Goal: Check status: Check status

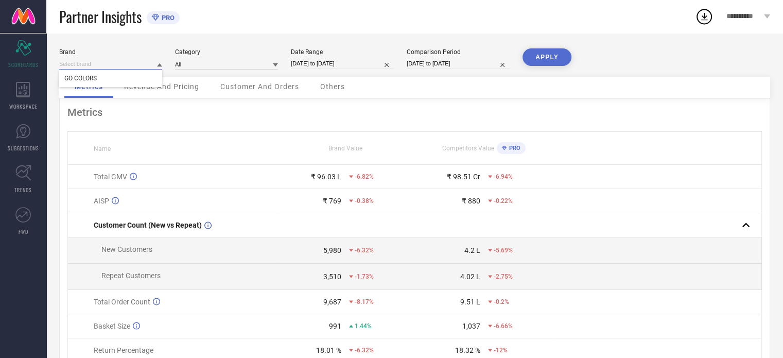
drag, startPoint x: 121, startPoint y: 68, endPoint x: 136, endPoint y: 69, distance: 15.0
click at [136, 69] on input at bounding box center [110, 64] width 103 height 11
click at [228, 69] on input at bounding box center [226, 64] width 103 height 11
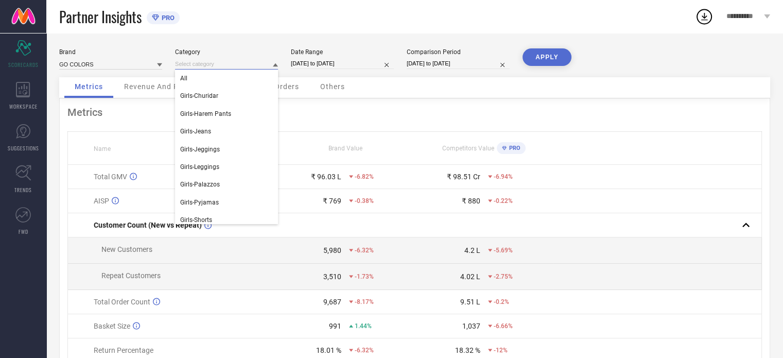
click at [228, 69] on input at bounding box center [226, 64] width 103 height 11
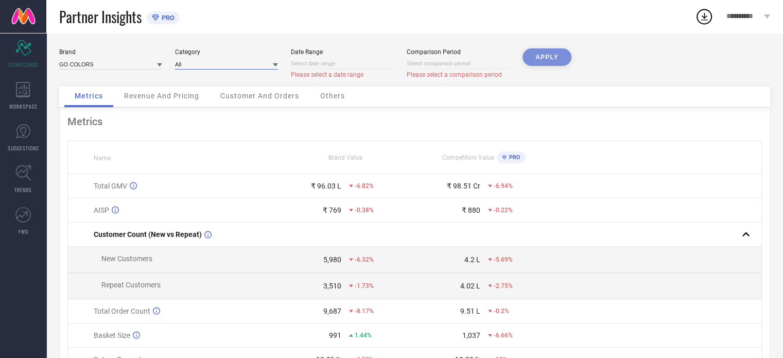
select select "7"
select select "2025"
select select "8"
select select "2025"
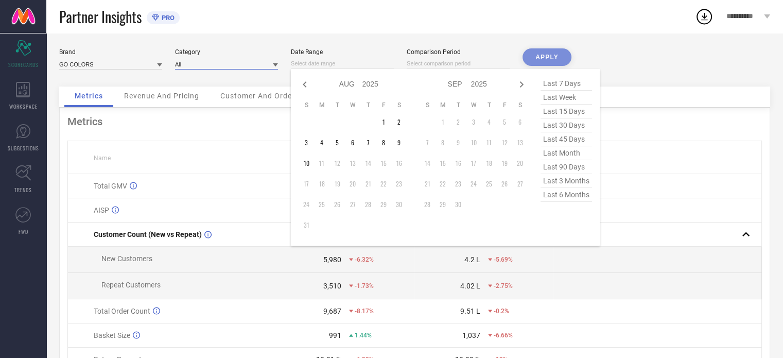
click at [318, 68] on input at bounding box center [342, 63] width 103 height 11
click at [305, 86] on icon at bounding box center [305, 84] width 4 height 6
select select "6"
select select "2025"
select select "7"
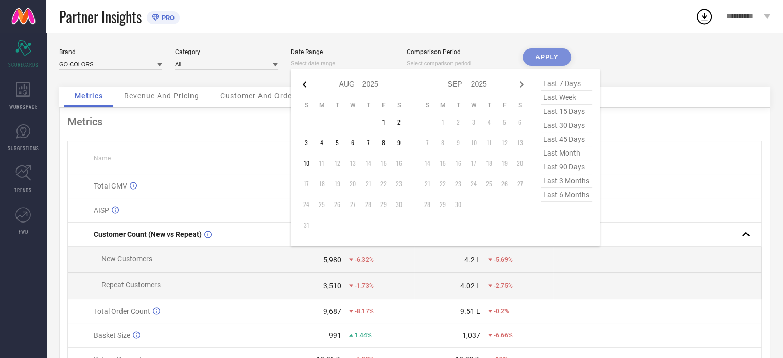
select select "2025"
click at [305, 86] on icon at bounding box center [305, 84] width 4 height 6
select select "5"
select select "2025"
select select "6"
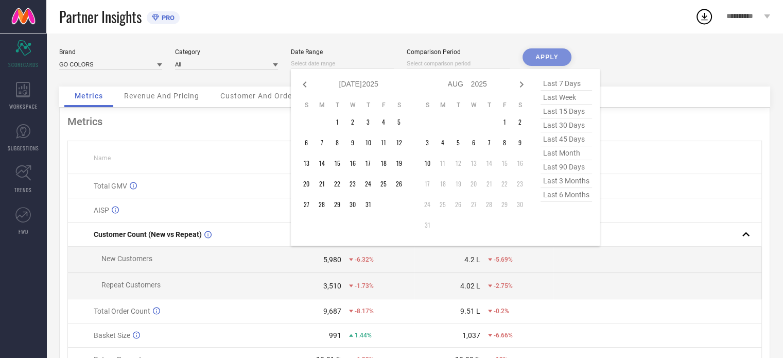
select select "2025"
click at [305, 86] on icon at bounding box center [305, 84] width 4 height 6
select select "4"
select select "2025"
select select "5"
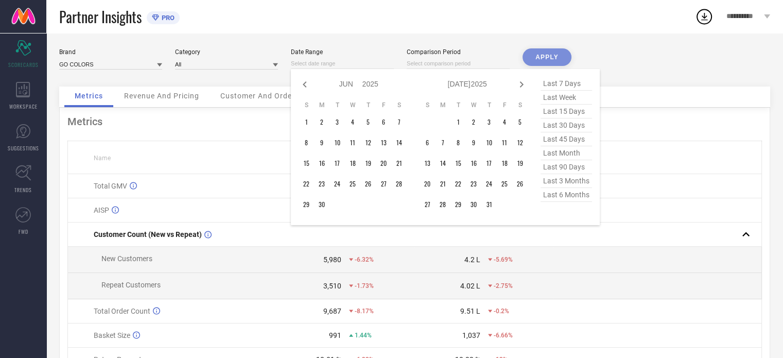
select select "2025"
click at [305, 86] on icon at bounding box center [305, 84] width 4 height 6
select select "1"
select select "2025"
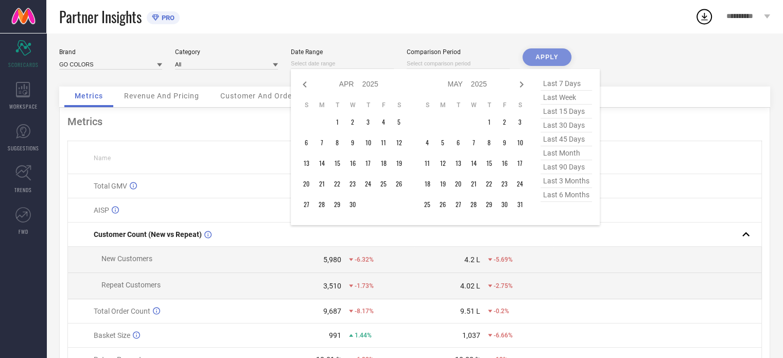
select select "2"
select select "2025"
click at [305, 86] on icon at bounding box center [305, 84] width 4 height 6
select select "2025"
select select "1"
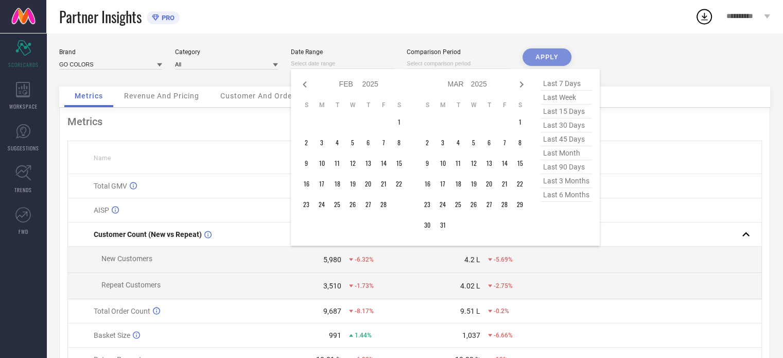
select select "2025"
click at [305, 86] on icon at bounding box center [305, 84] width 4 height 6
select select "11"
select select "2024"
select select "2025"
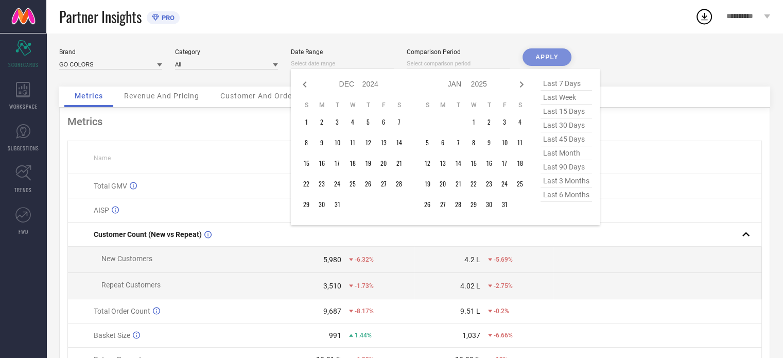
click at [305, 86] on icon at bounding box center [305, 84] width 4 height 6
select select "8"
select select "2024"
select select "9"
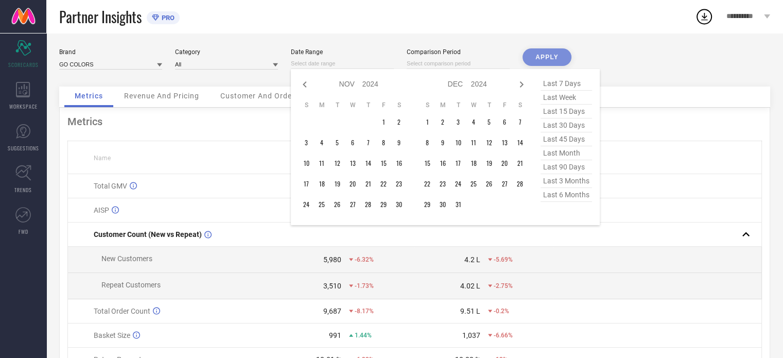
select select "2024"
click at [305, 86] on icon at bounding box center [305, 84] width 4 height 6
select select "7"
select select "2024"
select select "8"
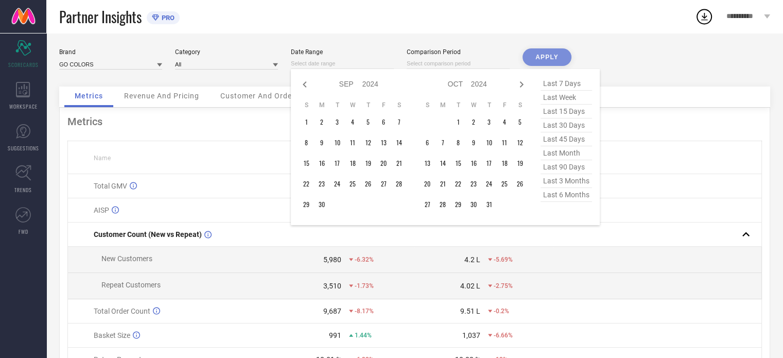
select select "2024"
click at [305, 86] on icon at bounding box center [305, 84] width 4 height 6
select select "6"
select select "2024"
select select "7"
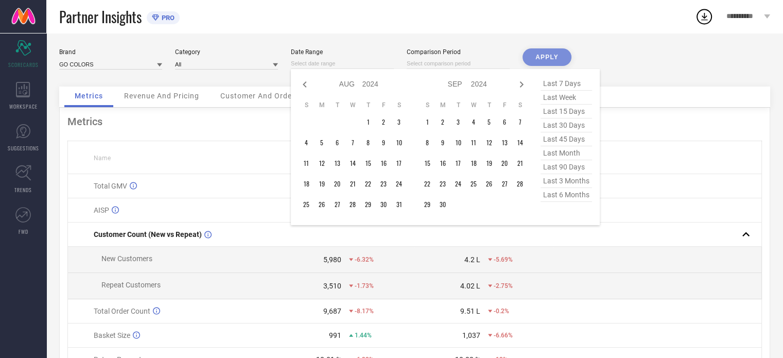
select select "2024"
click at [305, 86] on icon at bounding box center [305, 84] width 4 height 6
select select "4"
select select "2024"
select select "5"
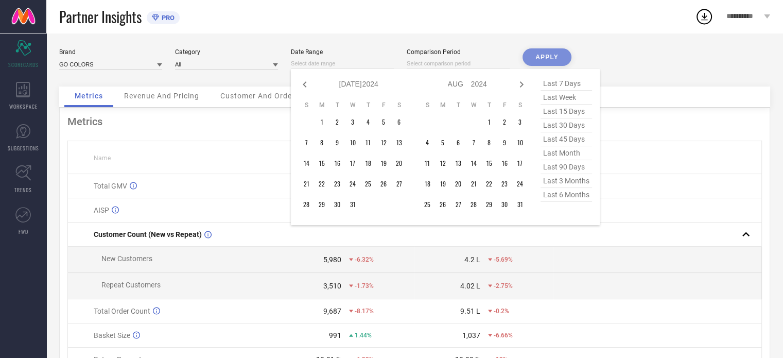
select select "2024"
click at [305, 86] on icon at bounding box center [305, 84] width 4 height 6
select select "3"
select select "2024"
select select "4"
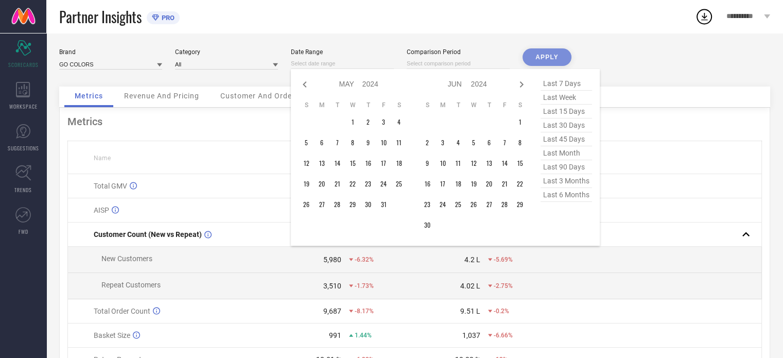
select select "2024"
click at [305, 86] on icon at bounding box center [305, 84] width 4 height 6
select select "2"
select select "2024"
select select "3"
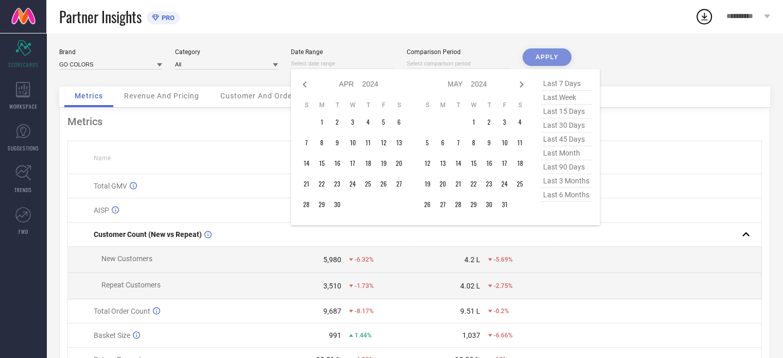
select select "2024"
click at [305, 86] on icon at bounding box center [305, 84] width 4 height 6
select select "1"
select select "2024"
select select "2"
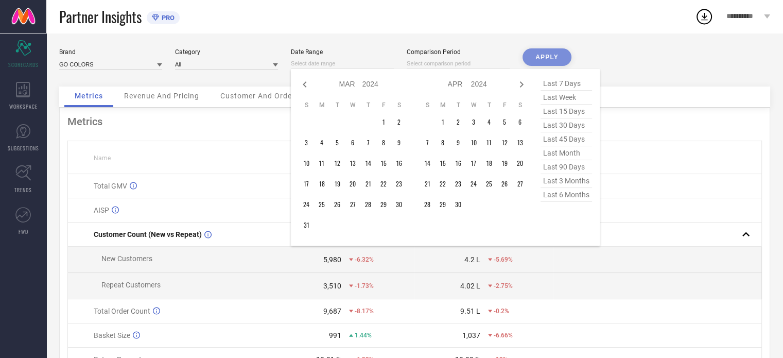
select select "2024"
click at [305, 86] on icon at bounding box center [305, 84] width 4 height 6
select select "2024"
select select "1"
select select "2024"
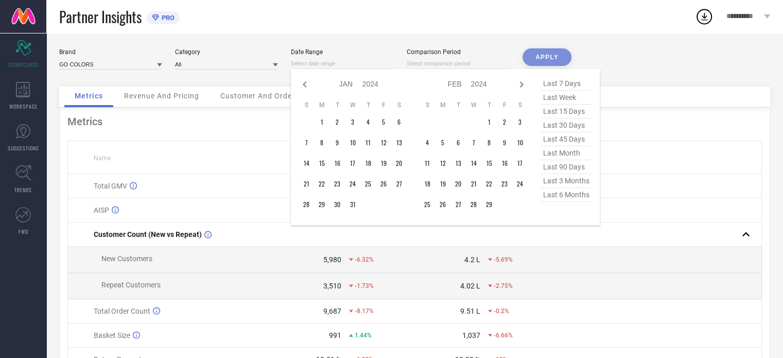
click at [305, 86] on icon at bounding box center [305, 84] width 4 height 6
select select "11"
select select "2023"
select select "2024"
click at [305, 86] on icon at bounding box center [305, 84] width 4 height 6
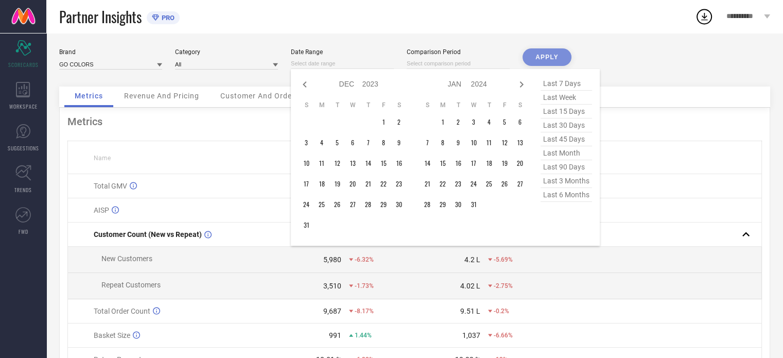
select select "10"
select select "2023"
select select "11"
select select "2023"
click at [305, 86] on icon at bounding box center [305, 84] width 4 height 6
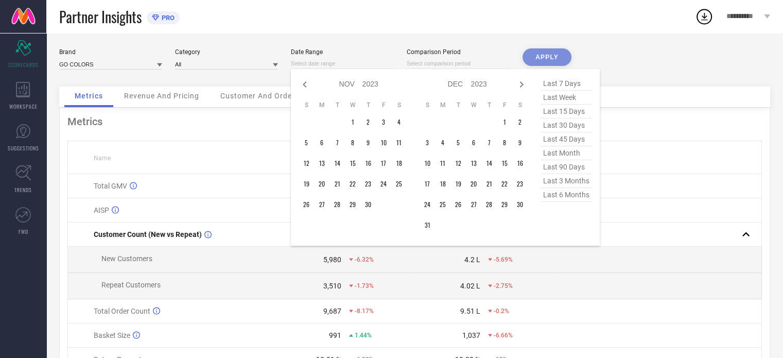
select select "9"
select select "2023"
select select "10"
select select "2023"
click at [518, 80] on icon at bounding box center [521, 84] width 12 height 12
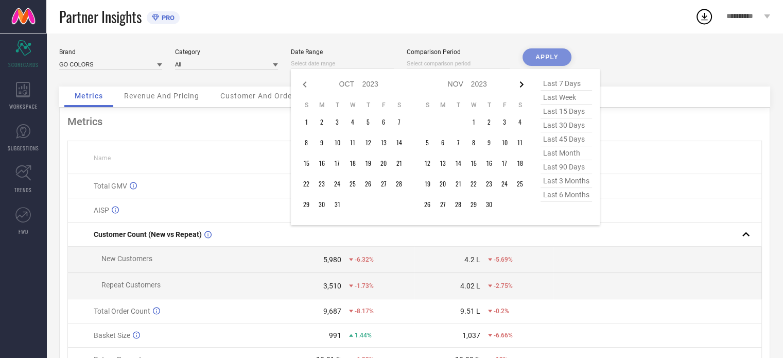
select select "10"
select select "2023"
select select "11"
select select "2023"
click at [518, 80] on icon at bounding box center [521, 84] width 12 height 12
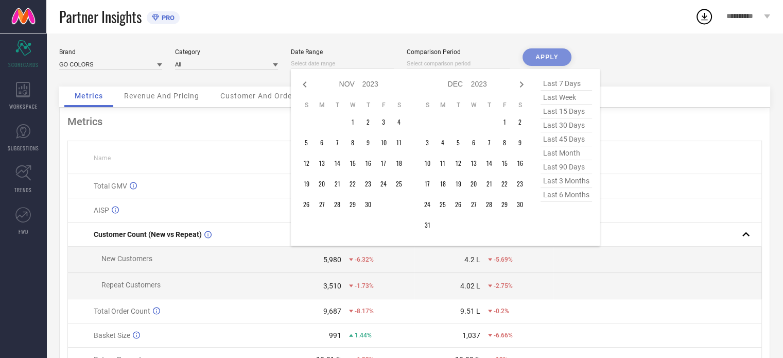
select select "11"
select select "2023"
select select "2024"
type input "After [DATE]"
click at [443, 117] on td "1" at bounding box center [442, 121] width 15 height 15
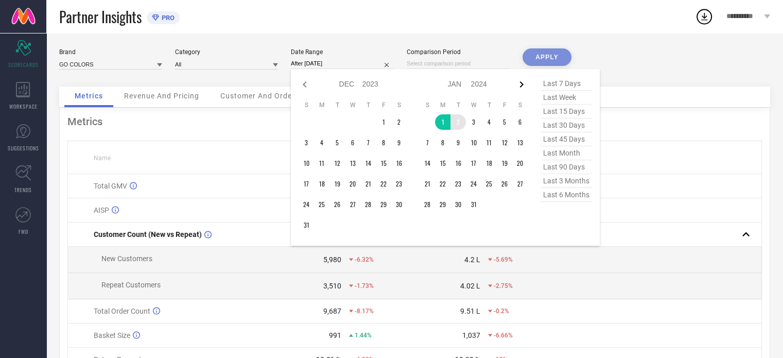
click at [516, 86] on icon at bounding box center [521, 84] width 12 height 12
select select "2024"
select select "1"
select select "2024"
click at [516, 86] on icon at bounding box center [521, 84] width 12 height 12
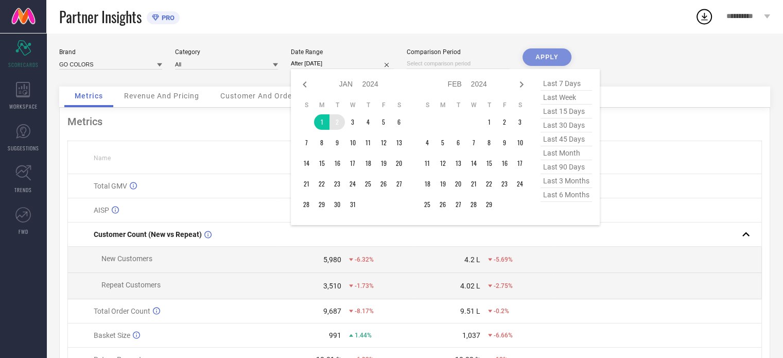
select select "1"
select select "2024"
select select "2"
select select "2024"
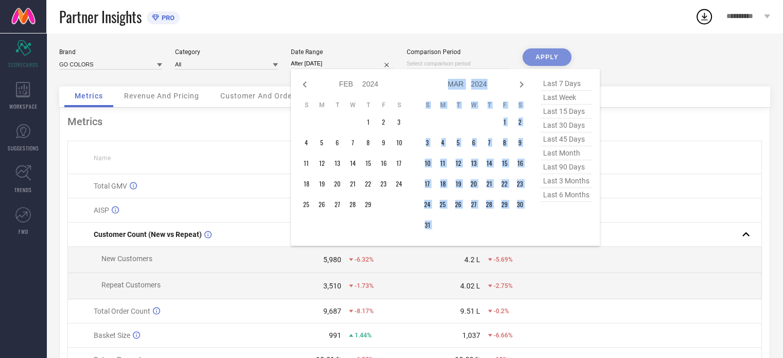
click at [516, 86] on icon at bounding box center [521, 84] width 12 height 12
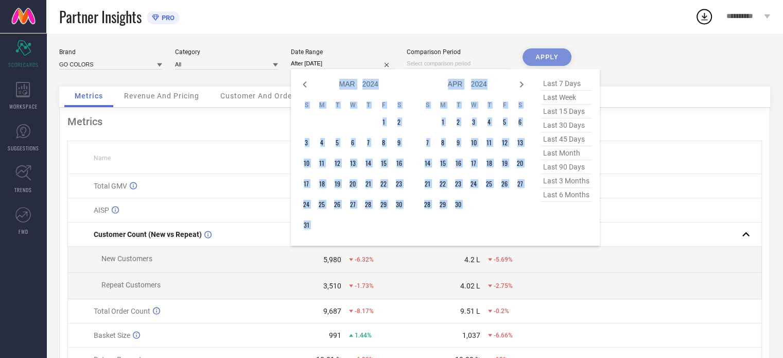
click at [516, 86] on icon at bounding box center [521, 84] width 12 height 12
select select "3"
select select "2024"
select select "4"
select select "2024"
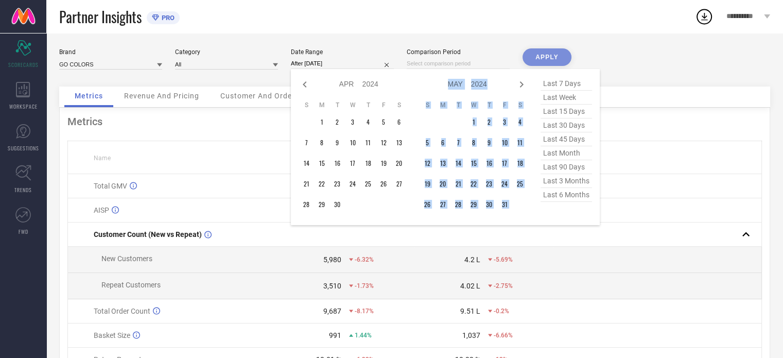
click at [516, 86] on icon at bounding box center [521, 84] width 12 height 12
select select "4"
select select "2024"
select select "5"
select select "2024"
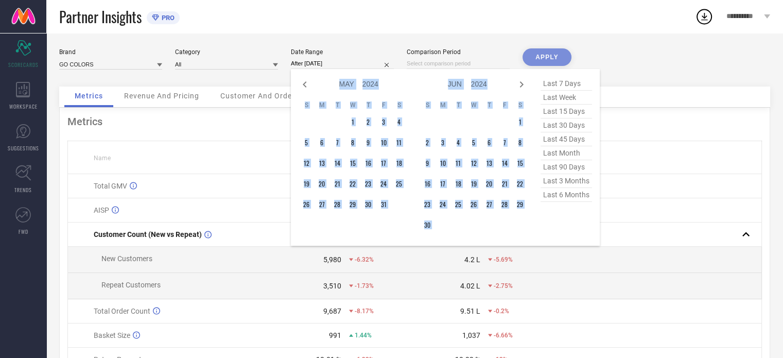
click at [516, 86] on icon at bounding box center [521, 84] width 12 height 12
select select "5"
select select "2024"
select select "6"
select select "2024"
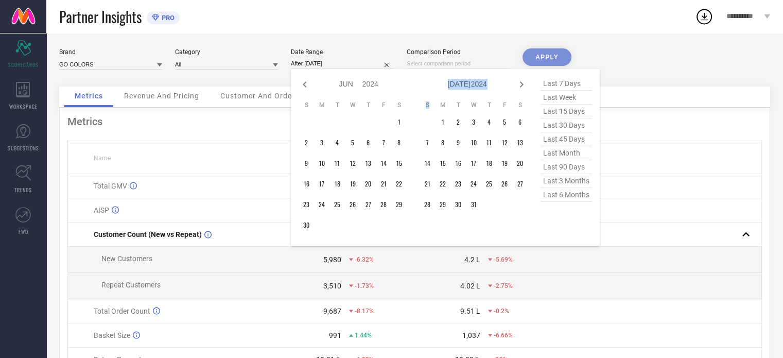
click at [516, 86] on icon at bounding box center [521, 84] width 12 height 12
select select "6"
select select "2024"
select select "7"
select select "2024"
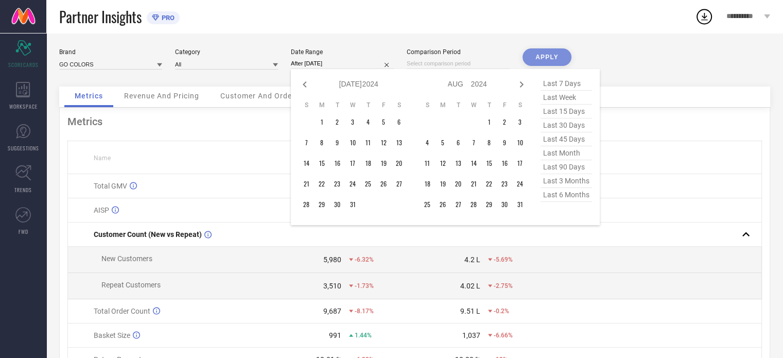
click at [516, 86] on icon at bounding box center [521, 84] width 12 height 12
select select "7"
select select "2024"
select select "8"
select select "2024"
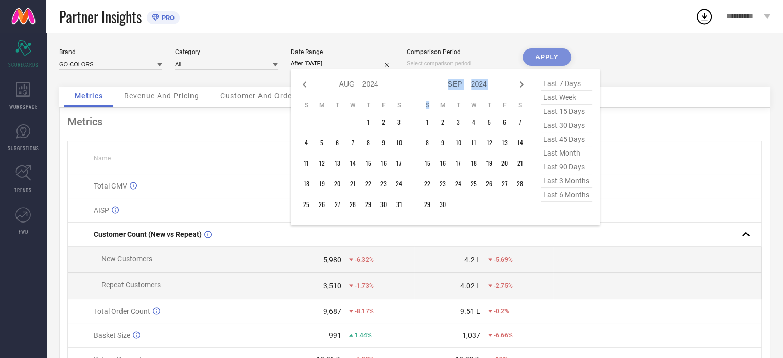
click at [516, 86] on icon at bounding box center [521, 84] width 12 height 12
select select "8"
select select "2024"
select select "9"
select select "2024"
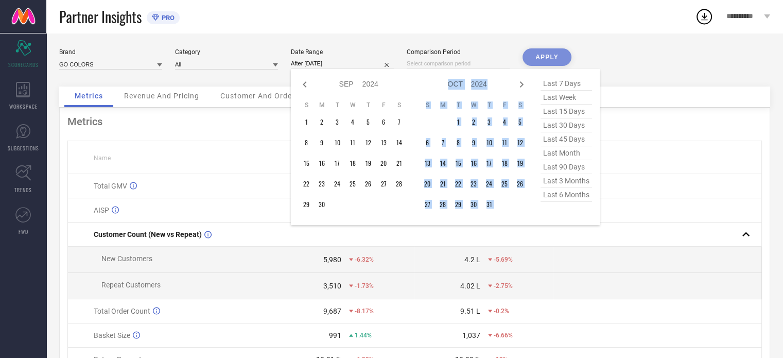
click at [516, 86] on icon at bounding box center [521, 84] width 12 height 12
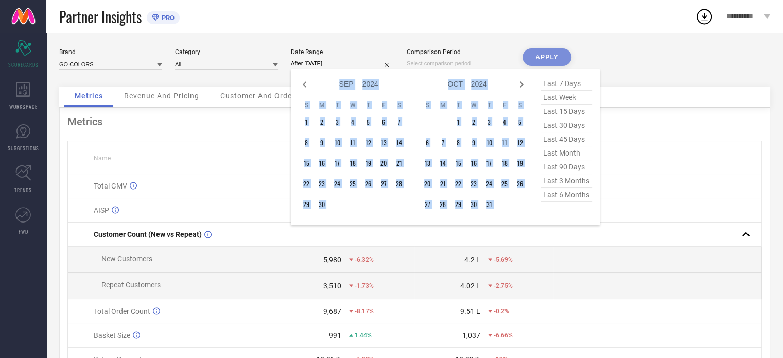
select select "9"
select select "2024"
select select "10"
select select "2024"
click at [516, 86] on icon at bounding box center [521, 84] width 12 height 12
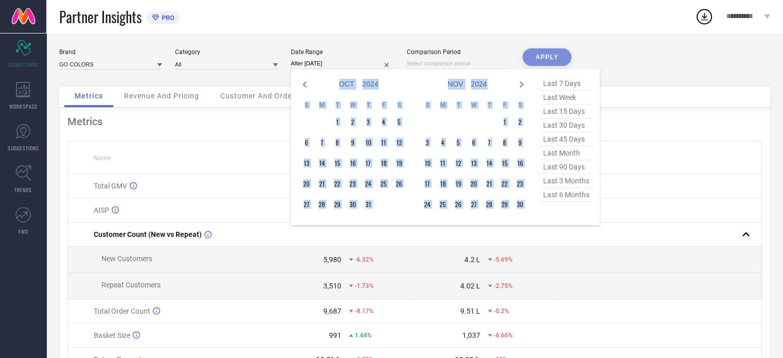
select select "10"
select select "2024"
select select "11"
select select "2024"
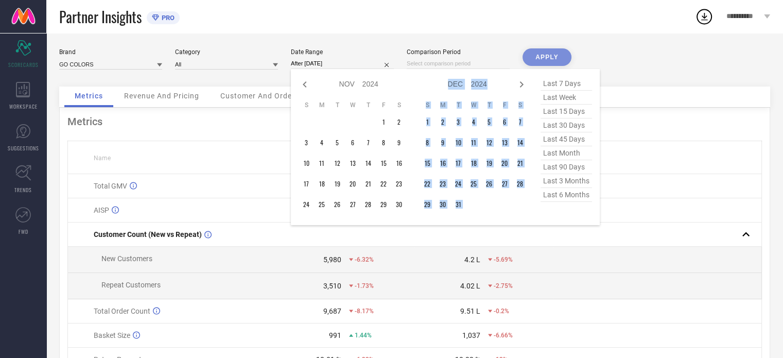
click at [516, 86] on icon at bounding box center [521, 84] width 12 height 12
select select "11"
select select "2024"
select select "2025"
click at [516, 86] on icon at bounding box center [521, 84] width 12 height 12
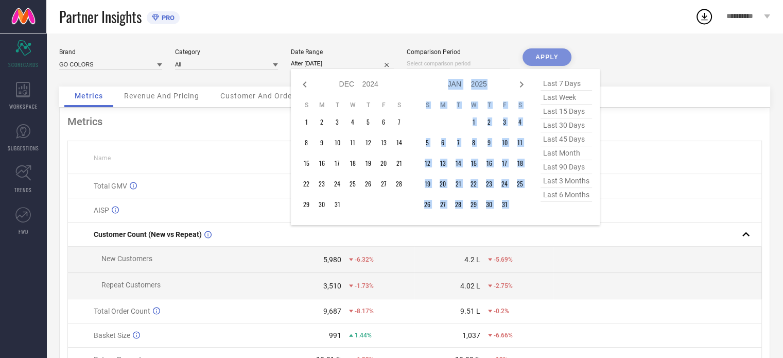
select select "2025"
select select "1"
select select "2025"
click at [516, 86] on icon at bounding box center [521, 84] width 12 height 12
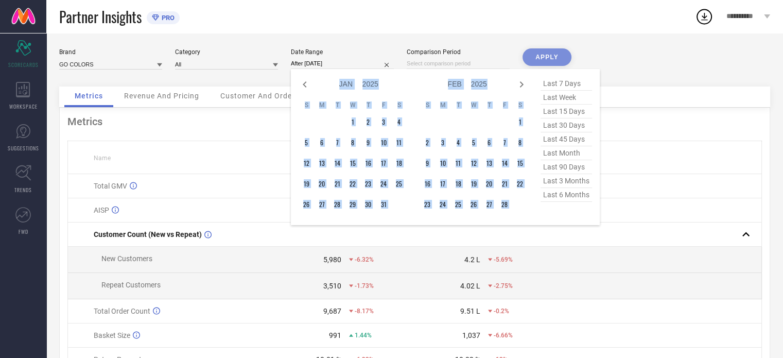
select select "2"
select select "2025"
select select "3"
select select "2025"
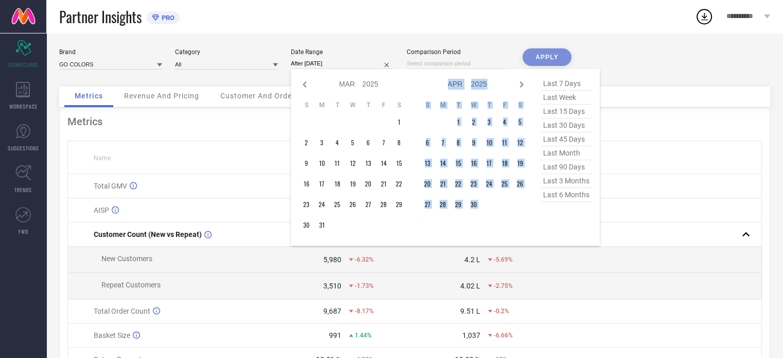
click at [516, 86] on icon at bounding box center [521, 84] width 12 height 12
select select "3"
select select "2025"
select select "4"
select select "2025"
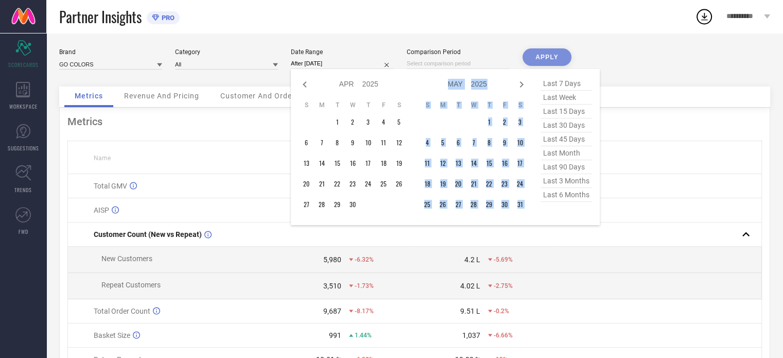
click at [516, 86] on icon at bounding box center [521, 84] width 12 height 12
select select "4"
select select "2025"
select select "5"
select select "2025"
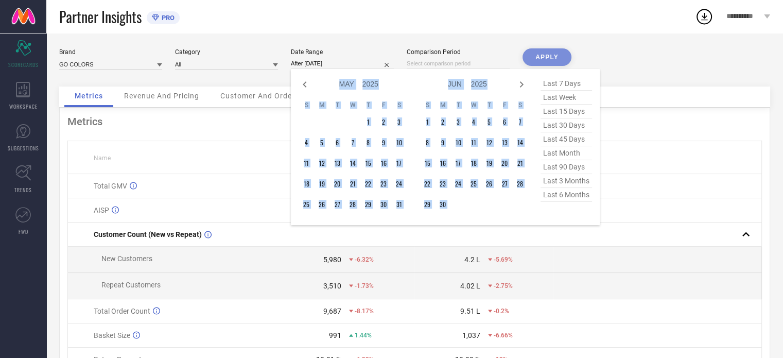
click at [516, 86] on icon at bounding box center [521, 84] width 12 height 12
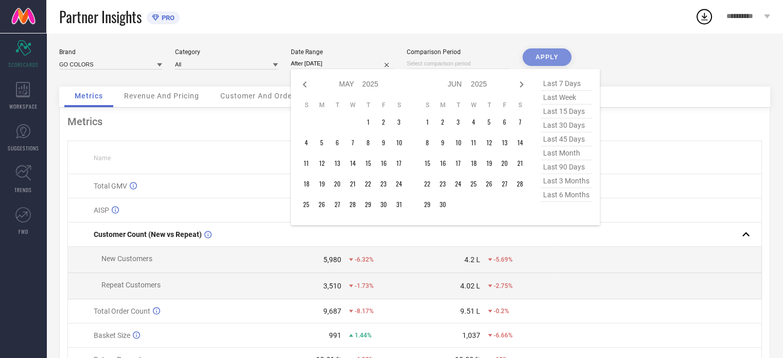
select select "5"
select select "2025"
select select "6"
select select "2025"
click at [516, 86] on icon at bounding box center [521, 84] width 12 height 12
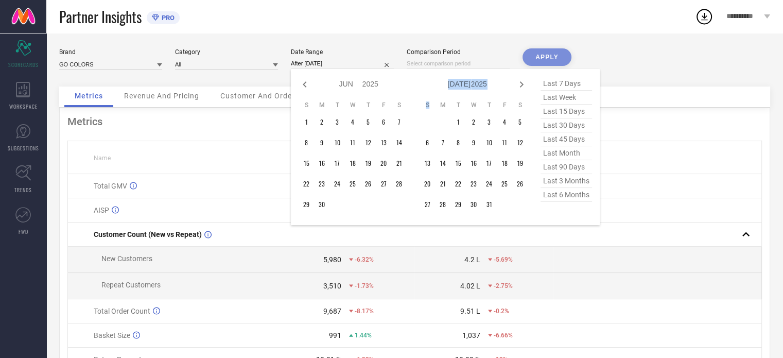
select select "6"
select select "2025"
select select "7"
select select "2025"
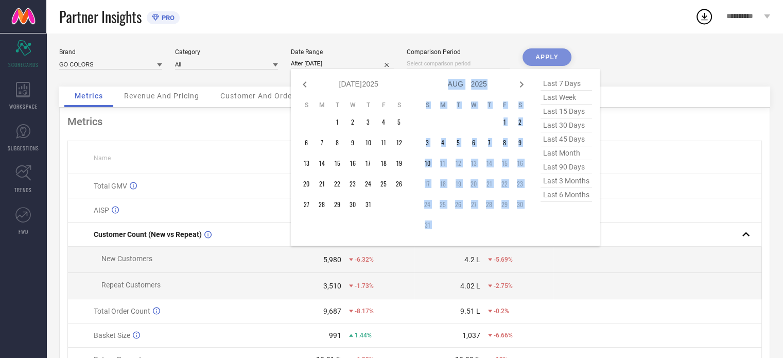
click at [516, 86] on icon at bounding box center [521, 84] width 12 height 12
select select "7"
select select "2025"
select select "8"
select select "2025"
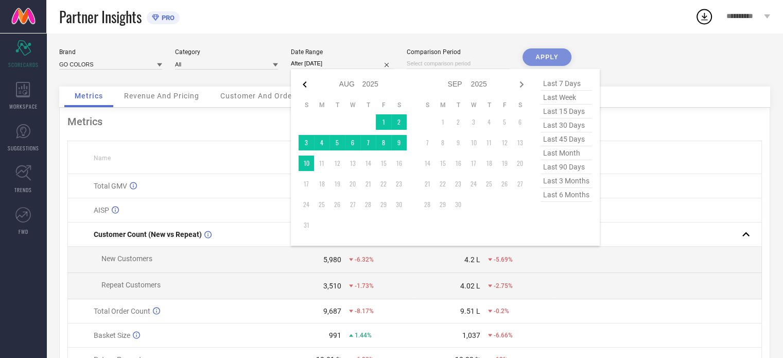
click at [303, 79] on icon at bounding box center [304, 84] width 12 height 12
select select "6"
select select "2025"
select select "7"
select select "2025"
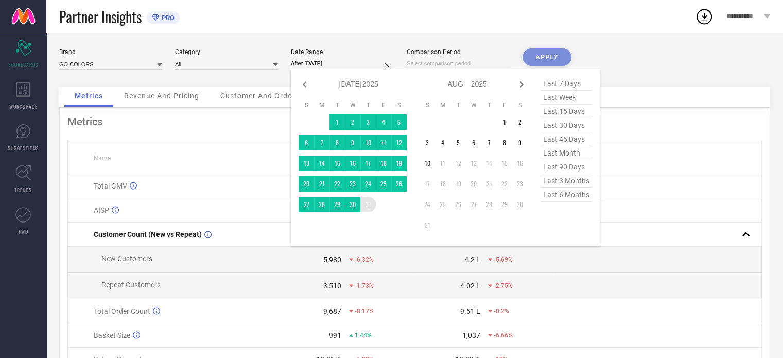
type input "[DATE] to [DATE]"
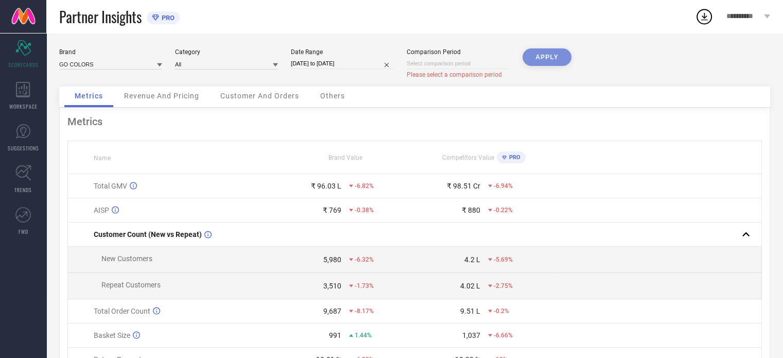
click at [539, 57] on div "APPLY" at bounding box center [546, 67] width 49 height 38
select select "7"
select select "2025"
select select "8"
select select "2025"
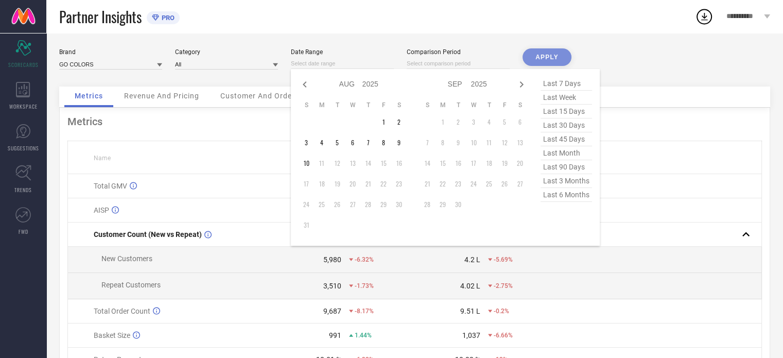
click at [358, 68] on input at bounding box center [342, 63] width 103 height 11
click at [304, 83] on icon at bounding box center [305, 84] width 4 height 6
select select "6"
select select "2025"
select select "7"
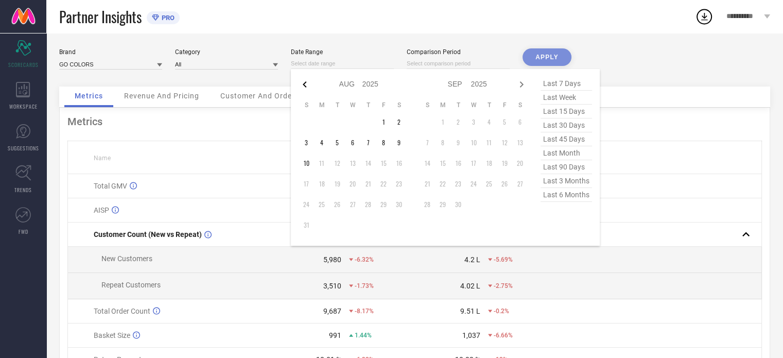
select select "2025"
click at [304, 83] on icon at bounding box center [305, 84] width 4 height 6
select select "4"
select select "2025"
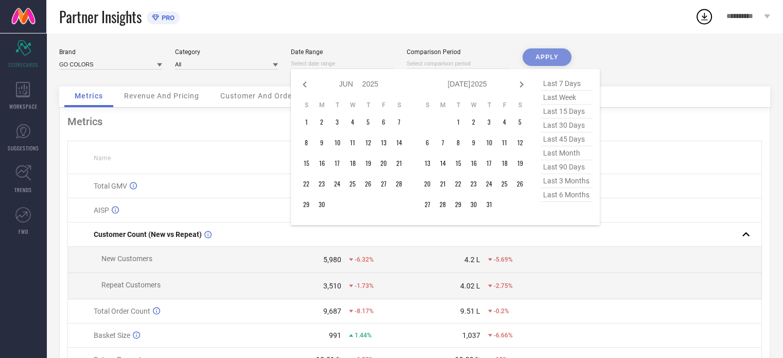
select select "5"
select select "2025"
click at [304, 83] on icon at bounding box center [305, 84] width 4 height 6
select select "3"
select select "2025"
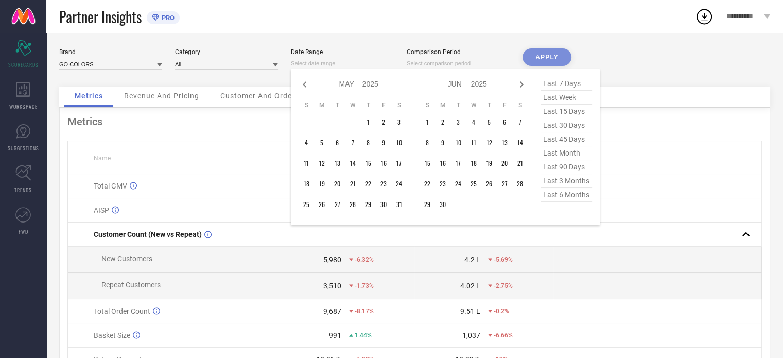
select select "4"
select select "2025"
click at [304, 83] on icon at bounding box center [305, 84] width 4 height 6
select select "2"
select select "2025"
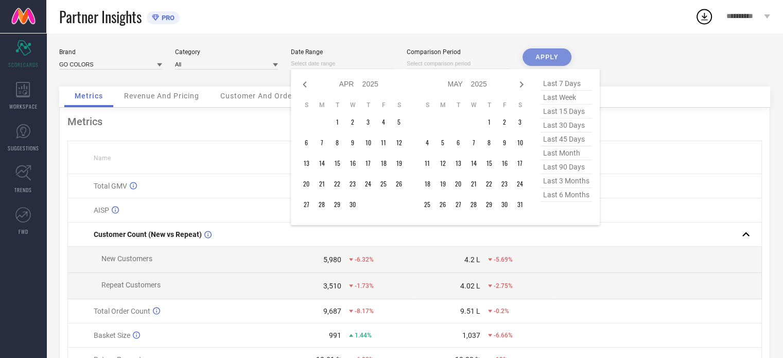
select select "3"
select select "2025"
click at [304, 83] on icon at bounding box center [305, 84] width 4 height 6
select select "2025"
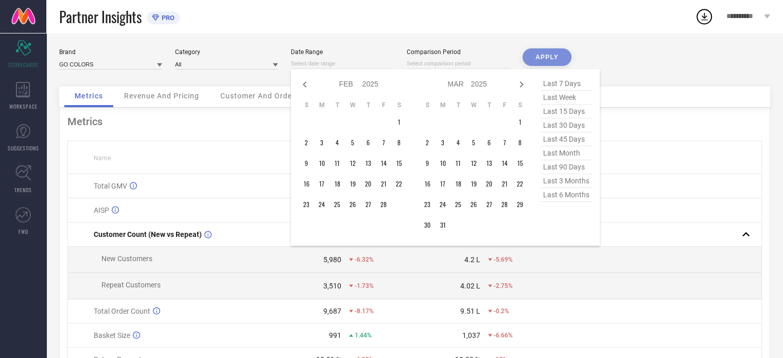
select select "1"
select select "2025"
click at [304, 83] on icon at bounding box center [305, 84] width 4 height 6
select select "10"
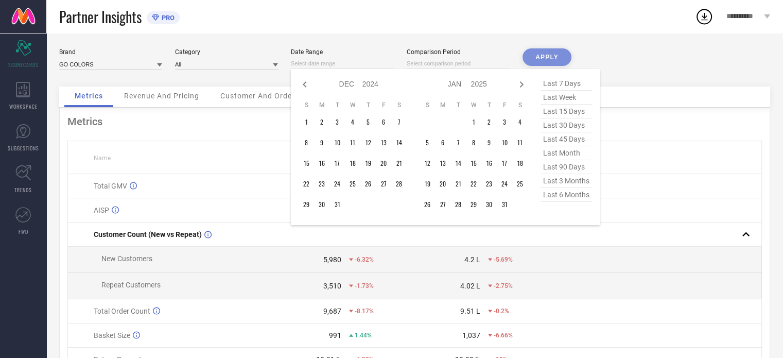
select select "2024"
select select "11"
select select "2024"
click at [304, 83] on icon at bounding box center [305, 84] width 4 height 6
select select "9"
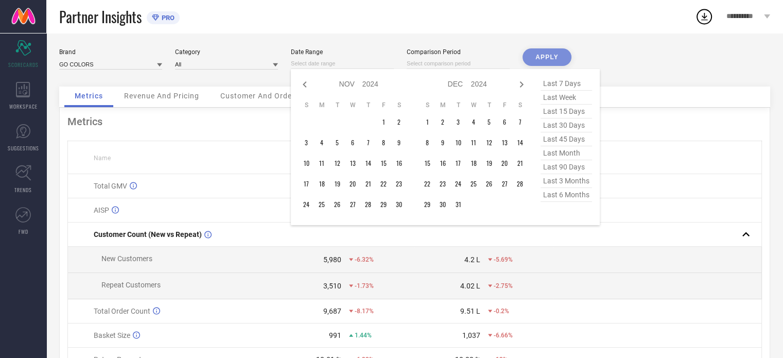
select select "2024"
select select "10"
select select "2024"
click at [304, 83] on icon at bounding box center [305, 84] width 4 height 6
select select "8"
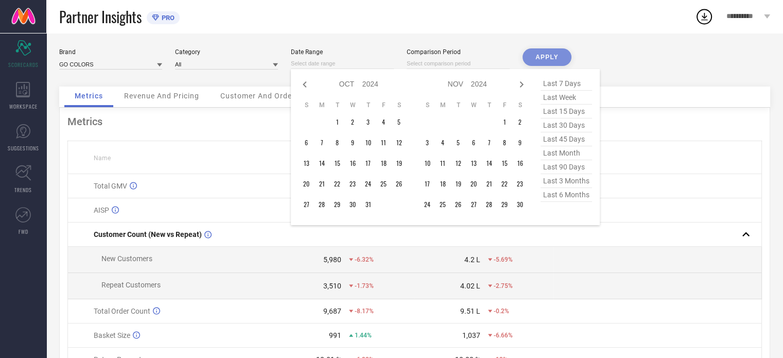
select select "2024"
select select "9"
select select "2024"
click at [304, 83] on icon at bounding box center [305, 84] width 4 height 6
select select "7"
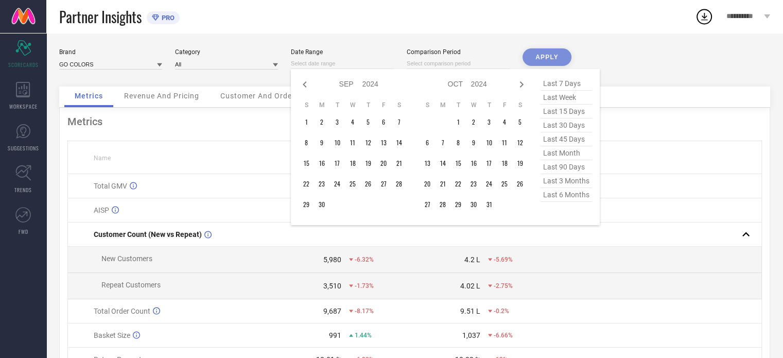
select select "2024"
select select "8"
select select "2024"
click at [304, 83] on icon at bounding box center [305, 84] width 4 height 6
select select "6"
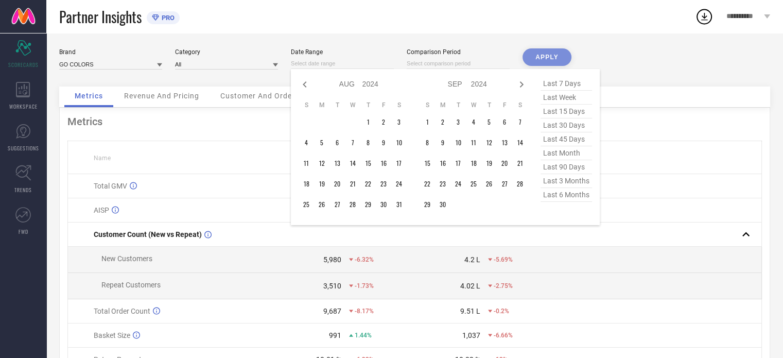
select select "2024"
select select "7"
select select "2024"
click at [304, 83] on icon at bounding box center [305, 84] width 4 height 6
select select "5"
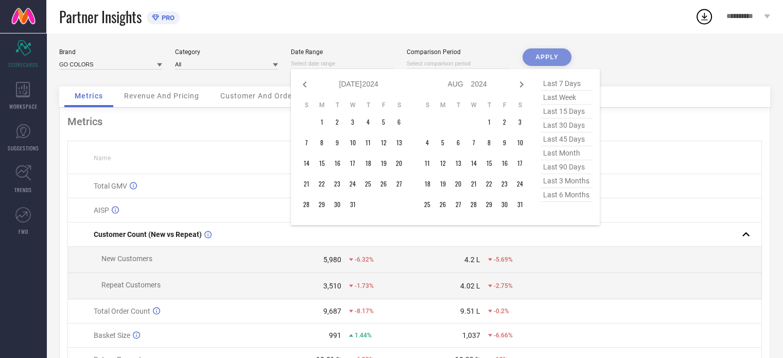
select select "2024"
select select "6"
select select "2024"
click at [304, 83] on icon at bounding box center [305, 84] width 4 height 6
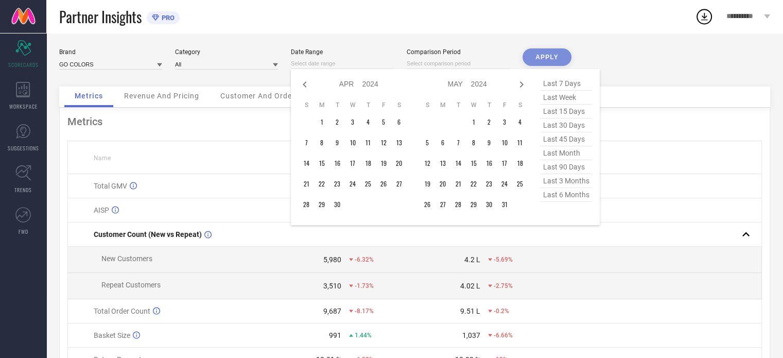
click at [304, 83] on icon at bounding box center [305, 84] width 4 height 6
click at [440, 122] on td "1" at bounding box center [442, 121] width 15 height 15
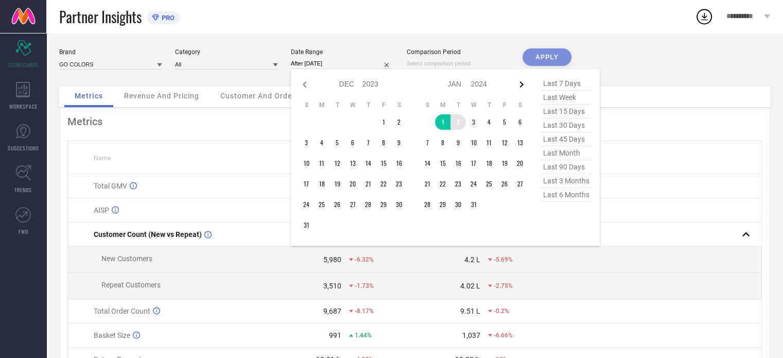
drag, startPoint x: 521, startPoint y: 91, endPoint x: 523, endPoint y: 83, distance: 7.9
click at [523, 83] on div "Jan Feb Mar Apr May Jun [DATE] Aug Sep Oct Nov [DATE] 2015 2016 2017 2018 2019 …" at bounding box center [473, 84] width 108 height 15
click at [523, 83] on icon at bounding box center [521, 84] width 12 height 12
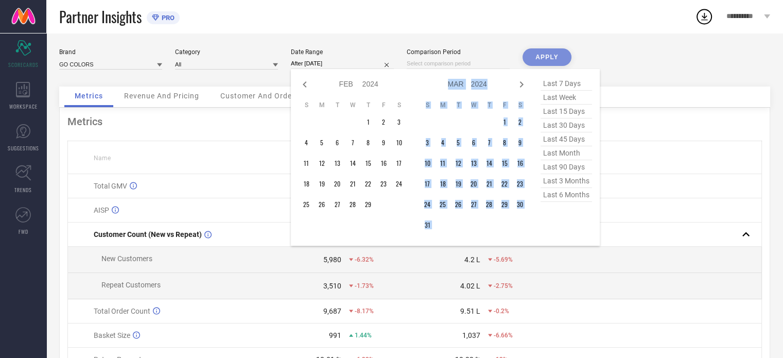
click at [523, 83] on icon at bounding box center [521, 84] width 12 height 12
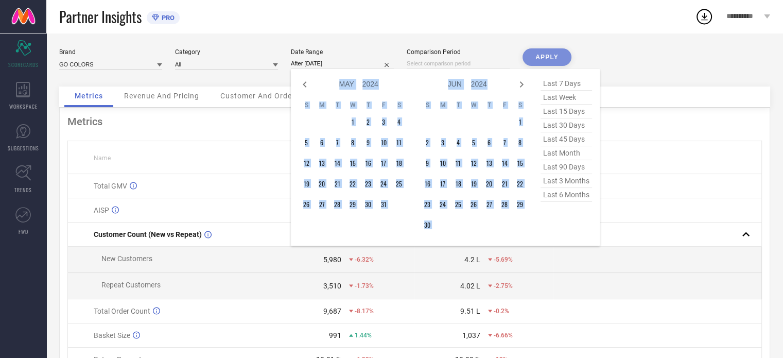
click at [523, 83] on icon at bounding box center [521, 84] width 12 height 12
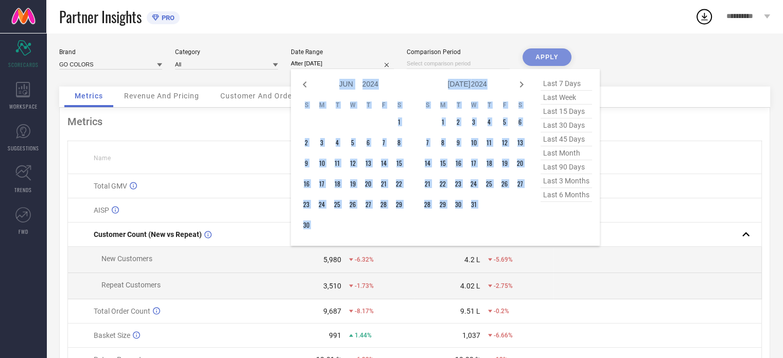
click at [523, 83] on icon at bounding box center [521, 84] width 12 height 12
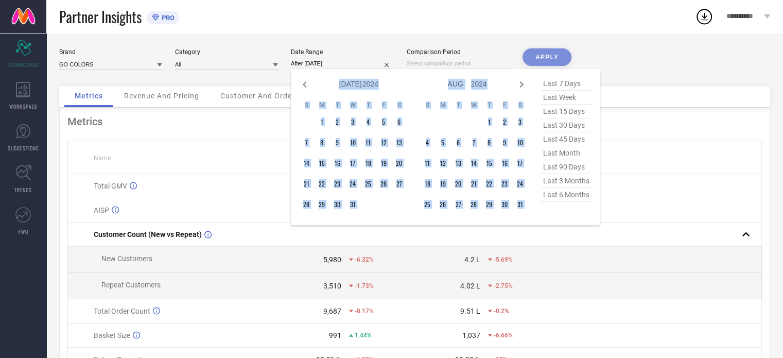
click at [523, 83] on icon at bounding box center [521, 84] width 12 height 12
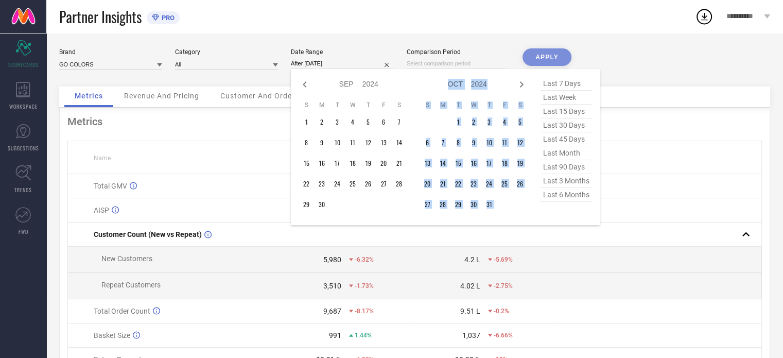
click at [523, 83] on icon at bounding box center [521, 84] width 12 height 12
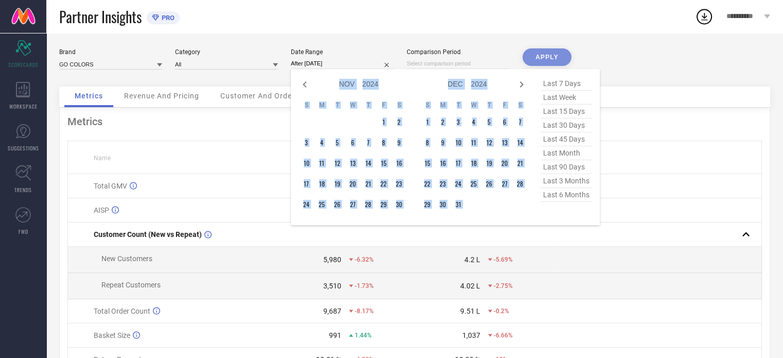
click at [523, 83] on icon at bounding box center [521, 84] width 12 height 12
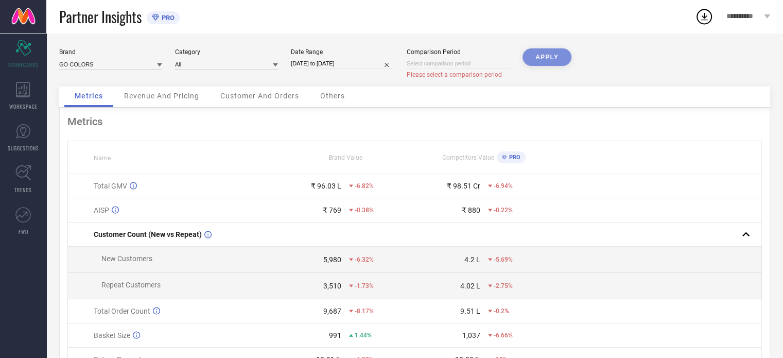
click at [421, 63] on input at bounding box center [457, 63] width 103 height 11
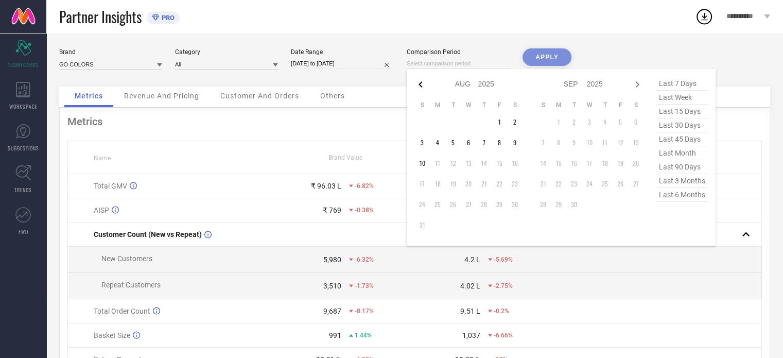
click at [416, 80] on icon at bounding box center [420, 84] width 12 height 12
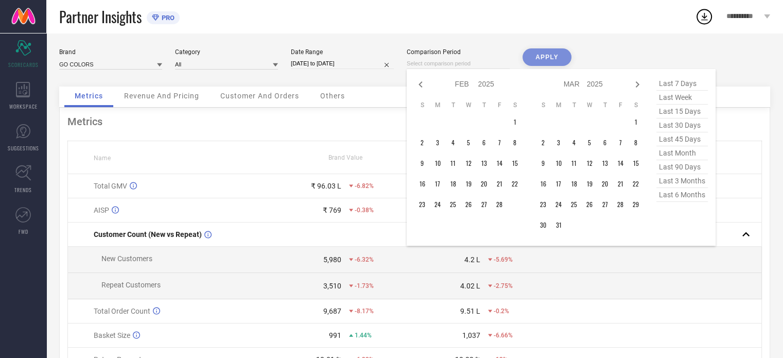
click at [416, 80] on icon at bounding box center [420, 84] width 12 height 12
click at [468, 117] on td "1" at bounding box center [468, 121] width 15 height 15
click at [637, 85] on icon at bounding box center [637, 84] width 4 height 6
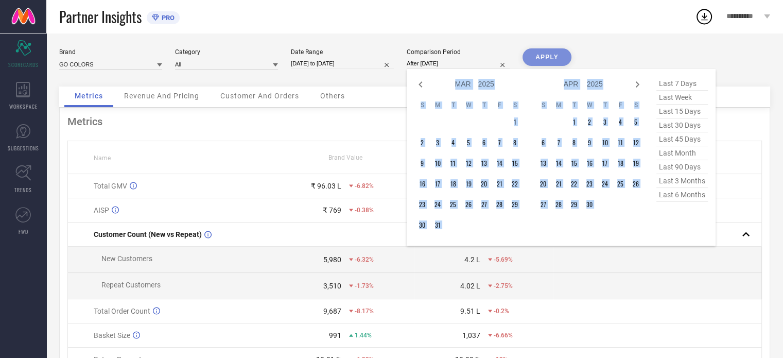
click at [637, 85] on icon at bounding box center [637, 84] width 4 height 6
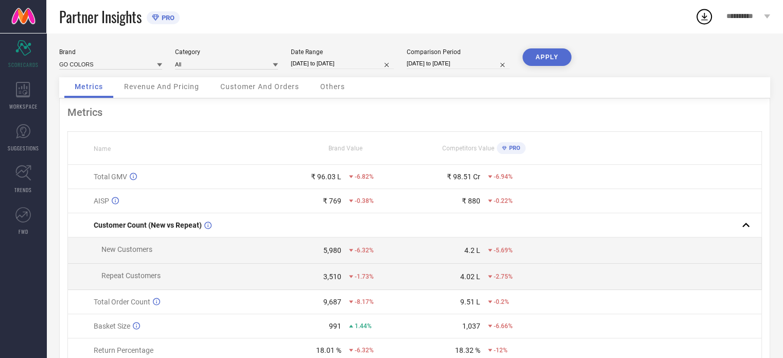
click at [553, 63] on button "APPLY" at bounding box center [546, 56] width 49 height 17
click at [169, 86] on span "Revenue And Pricing" at bounding box center [161, 86] width 75 height 8
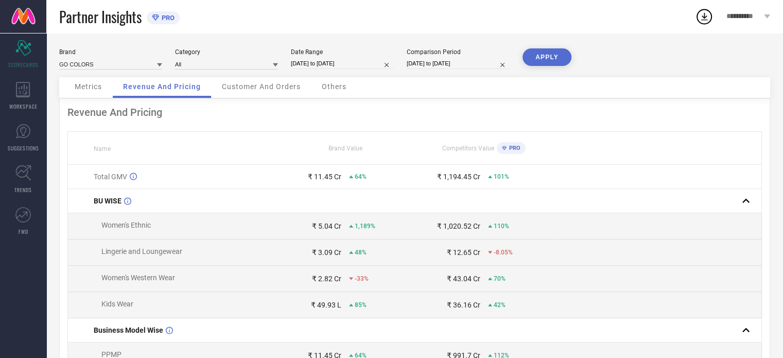
click at [231, 86] on span "Customer And Orders" at bounding box center [261, 86] width 79 height 8
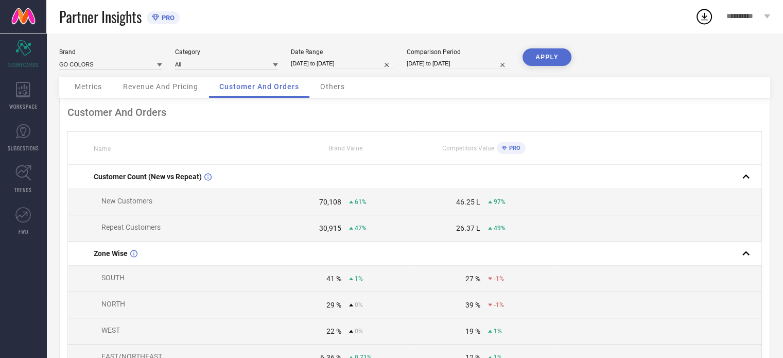
click at [324, 80] on div "Others" at bounding box center [332, 87] width 45 height 21
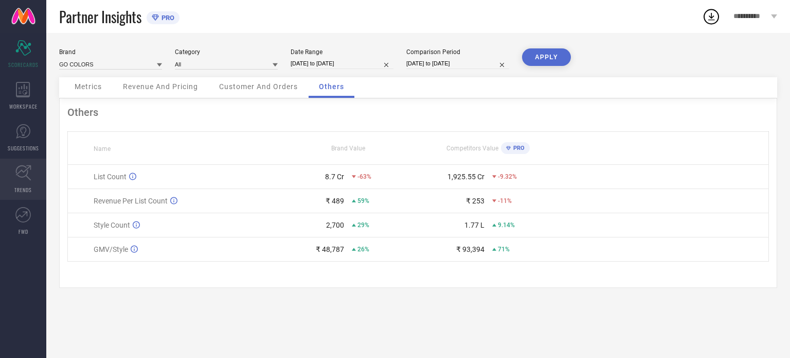
click at [26, 182] on link "TRENDS" at bounding box center [23, 178] width 46 height 41
